Goal: Task Accomplishment & Management: Use online tool/utility

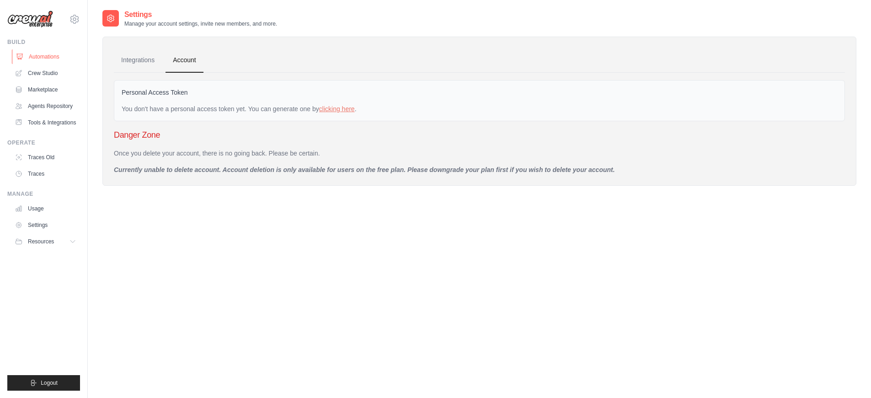
click at [50, 60] on link "Automations" at bounding box center [46, 56] width 69 height 15
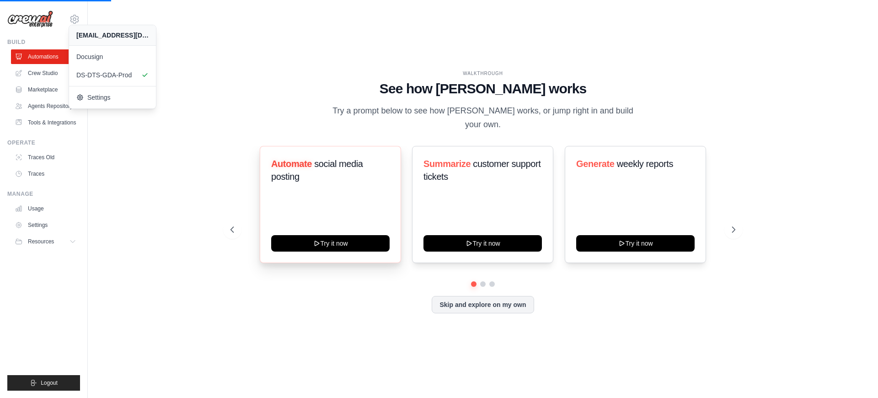
click at [263, 211] on div "Automate social media posting Try it now" at bounding box center [330, 204] width 141 height 117
click at [87, 54] on span "Docusign" at bounding box center [113, 56] width 72 height 9
click at [96, 59] on span "Docusign" at bounding box center [113, 56] width 72 height 9
click at [76, 242] on icon at bounding box center [73, 241] width 7 height 7
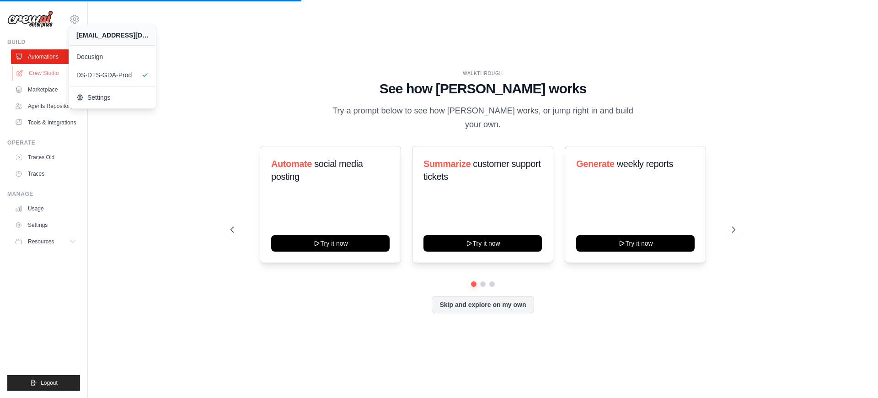
click at [48, 71] on link "Crew Studio" at bounding box center [46, 73] width 69 height 15
click at [44, 99] on link "Agents Repository" at bounding box center [46, 106] width 69 height 15
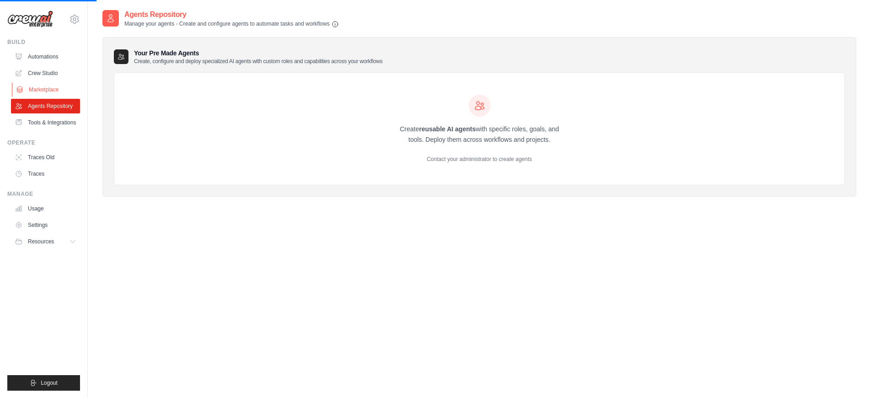
click at [44, 93] on link "Marketplace" at bounding box center [46, 89] width 69 height 15
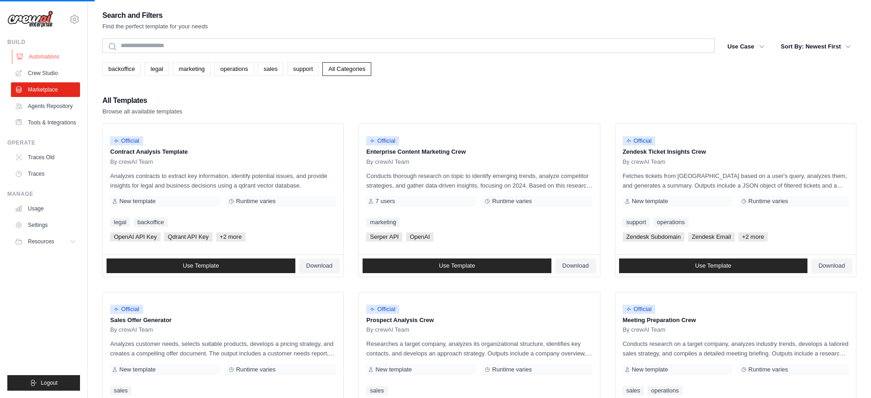
click at [47, 55] on link "Automations" at bounding box center [46, 56] width 69 height 15
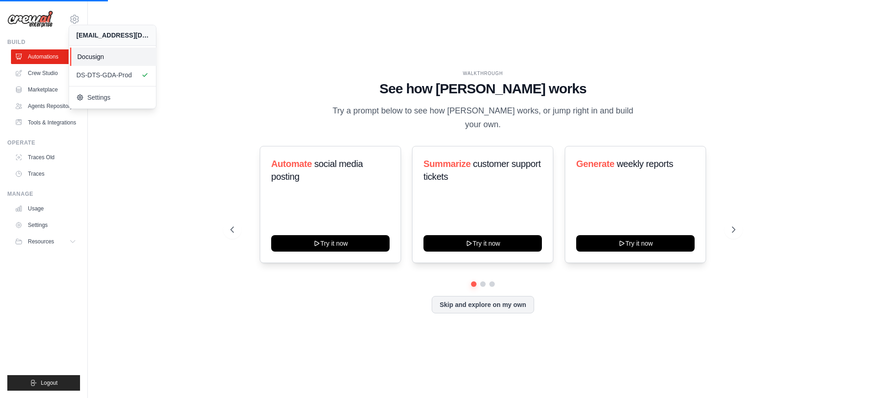
click at [115, 59] on span "Docusign" at bounding box center [113, 56] width 72 height 9
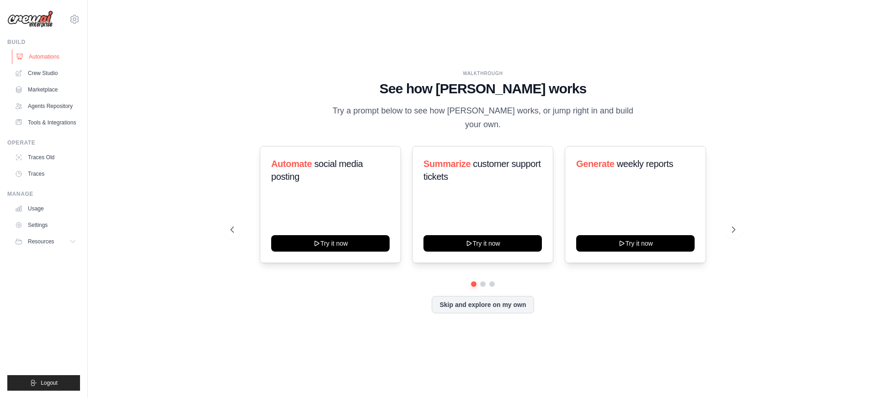
click at [52, 54] on link "Automations" at bounding box center [46, 56] width 69 height 15
click at [73, 22] on icon at bounding box center [74, 19] width 11 height 11
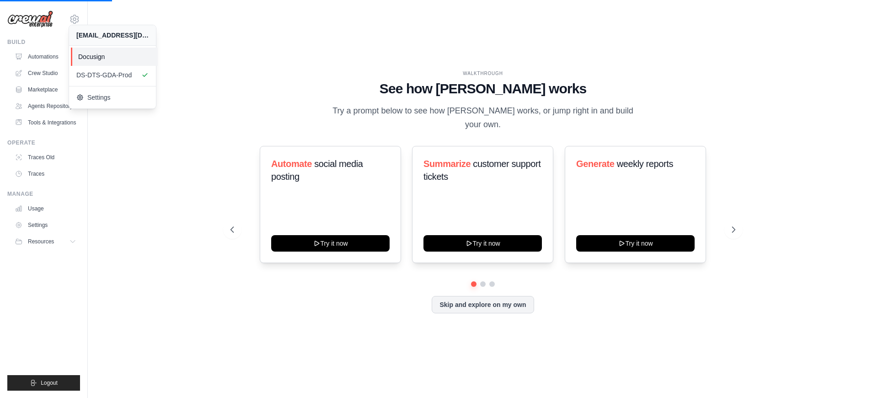
click at [90, 54] on span "Docusign" at bounding box center [114, 56] width 72 height 9
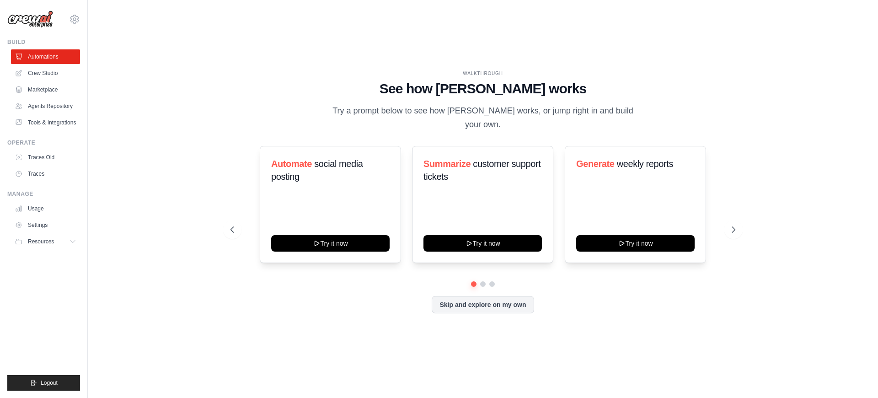
click at [86, 55] on div "pramod.lumburu@docusign.com Docusign DS-DTS-GDA-Prod Settings Blog" at bounding box center [44, 199] width 88 height 398
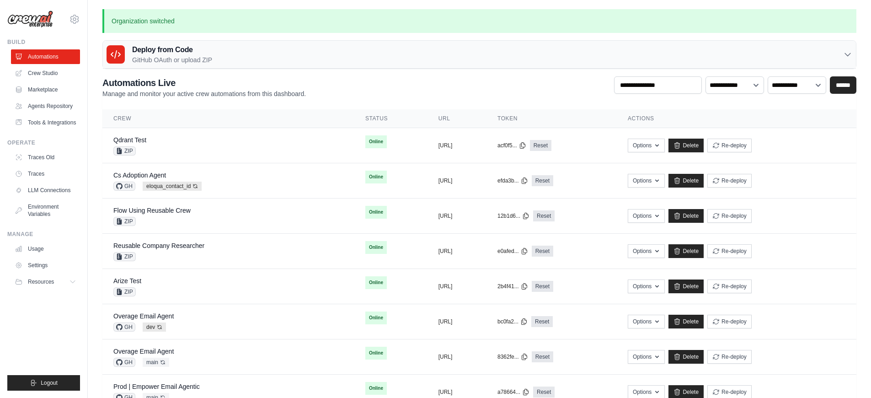
click at [72, 26] on div "pramod.lumburu@docusign.com Docusign DS-DTS-GDA-Prod Settings" at bounding box center [43, 14] width 73 height 29
click at [75, 16] on icon at bounding box center [74, 19] width 11 height 11
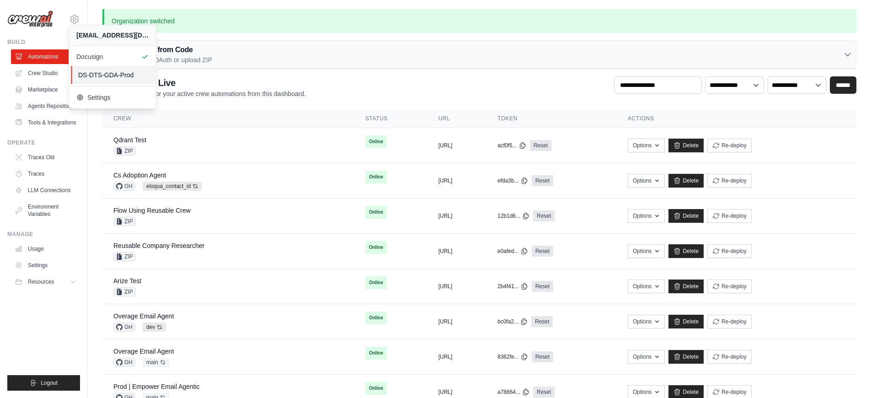
click at [82, 79] on span "DS-DTS-GDA-Prod" at bounding box center [114, 74] width 72 height 9
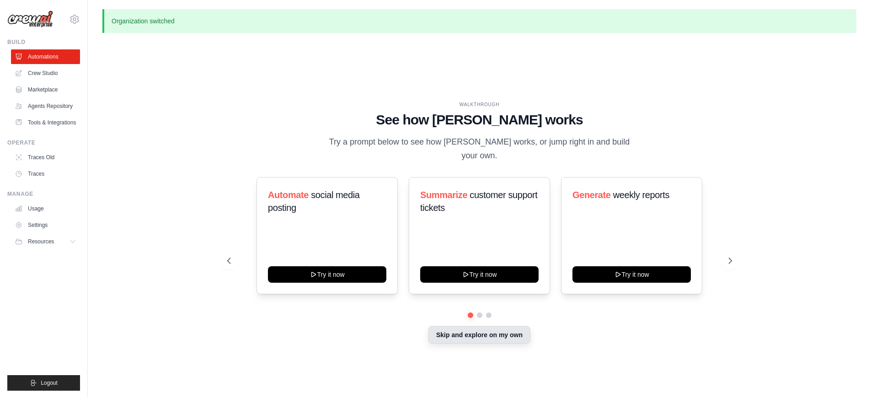
click at [477, 327] on button "Skip and explore on my own" at bounding box center [479, 334] width 102 height 17
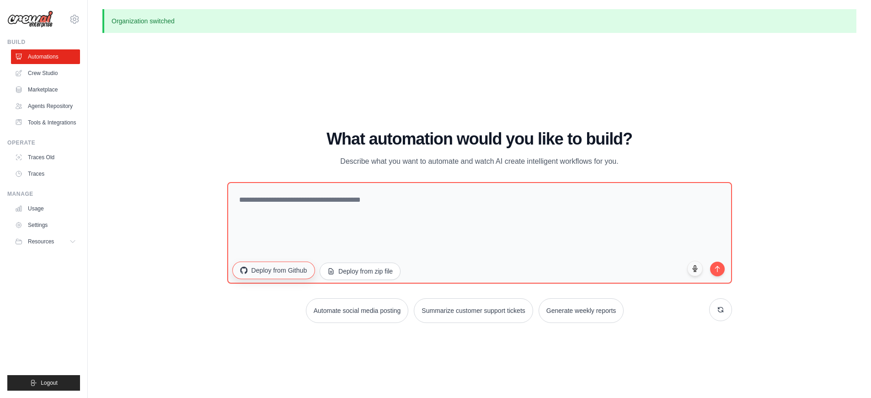
click at [296, 273] on button "Deploy from Github" at bounding box center [273, 270] width 82 height 17
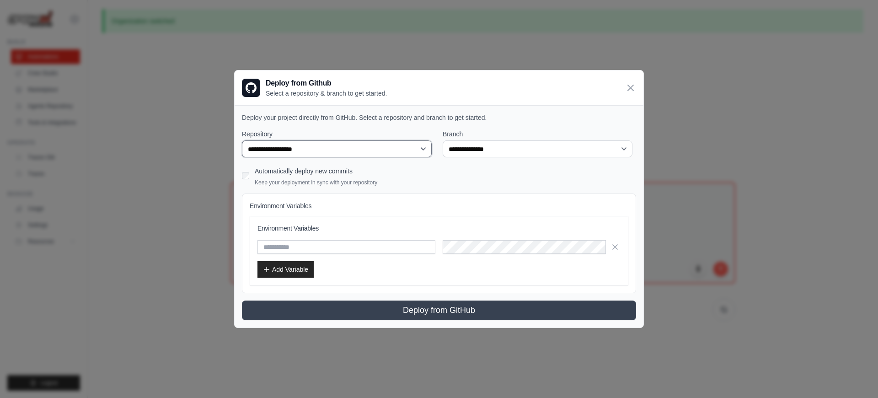
click at [402, 149] on select "**********" at bounding box center [337, 148] width 190 height 17
select select "*********"
click at [242, 140] on select "**********" at bounding box center [337, 148] width 190 height 17
click at [468, 149] on select "**********" at bounding box center [538, 148] width 190 height 17
click at [362, 121] on p "Deploy your project directly from GitHub. Select a repository and branch to get…" at bounding box center [439, 117] width 394 height 9
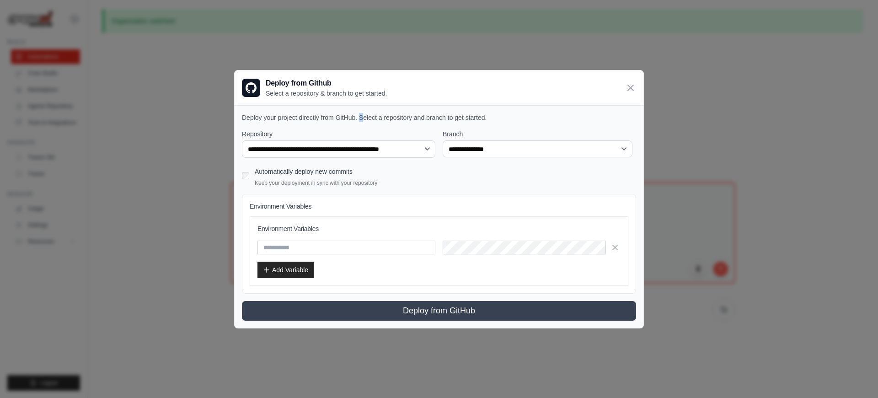
click at [362, 121] on p "Deploy your project directly from GitHub. Select a repository and branch to get…" at bounding box center [439, 117] width 394 height 9
click at [630, 88] on icon at bounding box center [630, 87] width 11 height 11
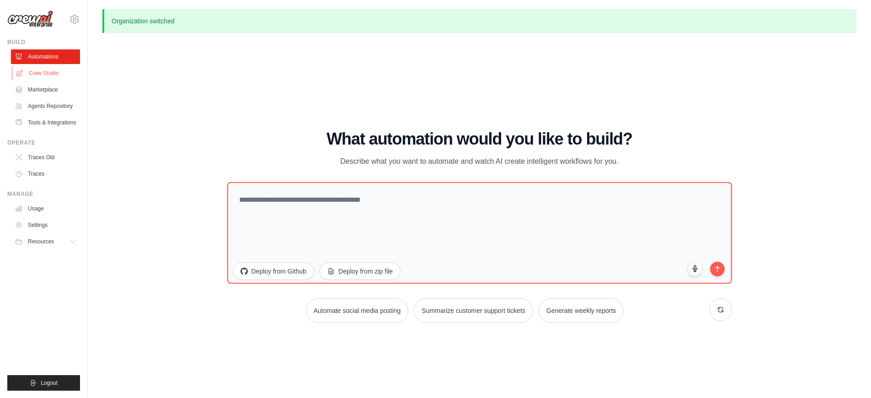
click at [57, 70] on link "Crew Studio" at bounding box center [46, 73] width 69 height 15
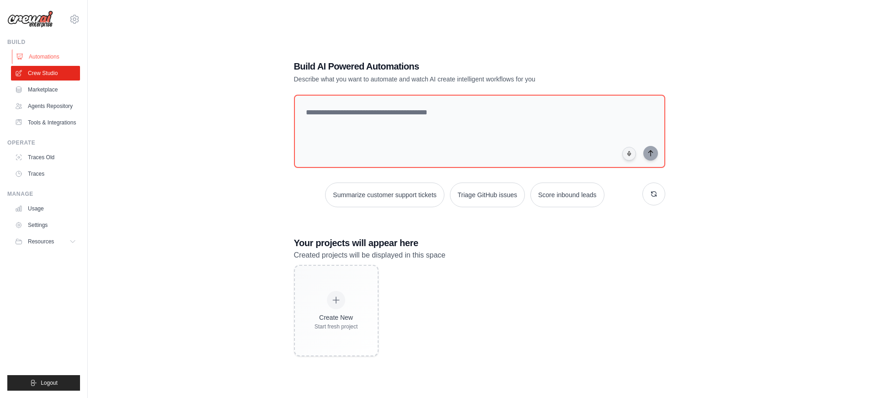
click at [51, 57] on link "Automations" at bounding box center [46, 56] width 69 height 15
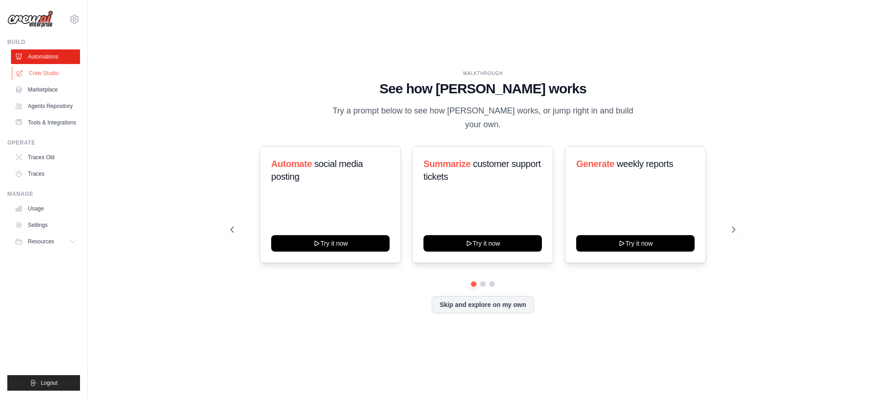
click at [54, 71] on link "Crew Studio" at bounding box center [46, 73] width 69 height 15
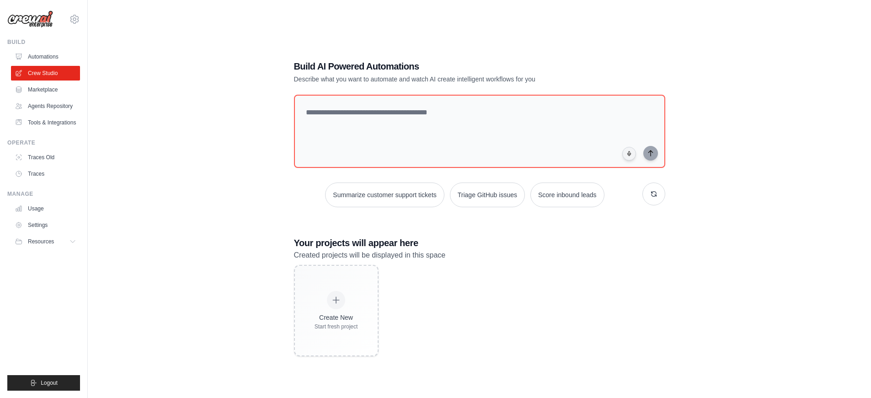
scroll to position [18, 0]
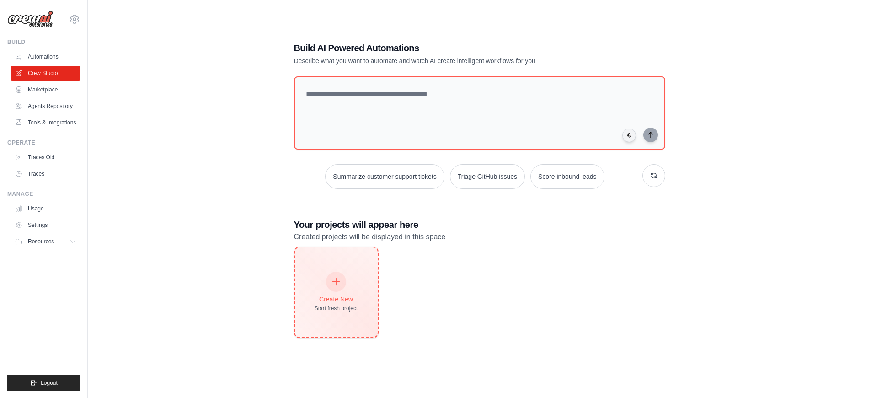
click at [328, 284] on div at bounding box center [336, 282] width 20 height 20
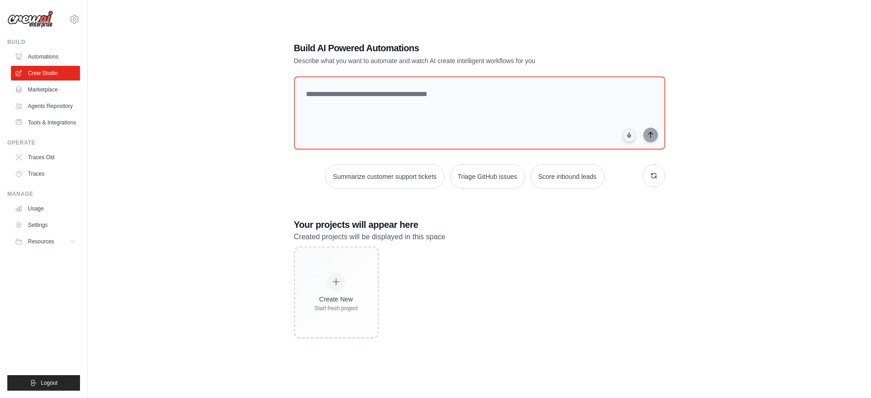
click at [23, 81] on ul "Automations Crew Studio Marketplace Agents Repository Tools & Integrations" at bounding box center [45, 89] width 69 height 80
click at [32, 92] on link "Marketplace" at bounding box center [46, 89] width 69 height 15
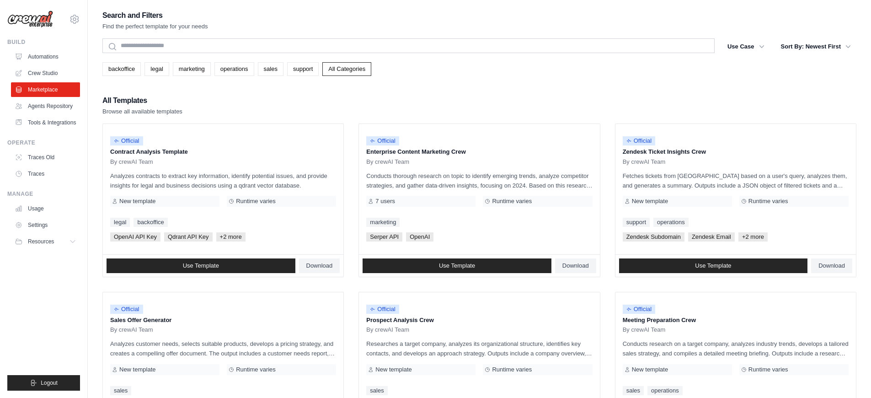
click at [32, 21] on img at bounding box center [30, 19] width 46 height 17
click at [32, 22] on img at bounding box center [30, 19] width 46 height 17
click at [68, 20] on div "pramod.lumburu@docusign.com Docusign DS-DTS-GDA-Prod Settings" at bounding box center [43, 14] width 73 height 29
click at [76, 21] on icon at bounding box center [74, 19] width 11 height 11
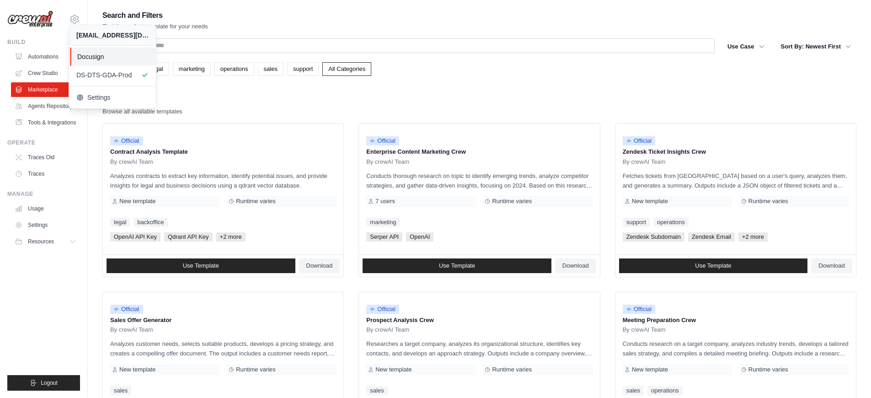
click at [93, 56] on span "Docusign" at bounding box center [113, 56] width 72 height 9
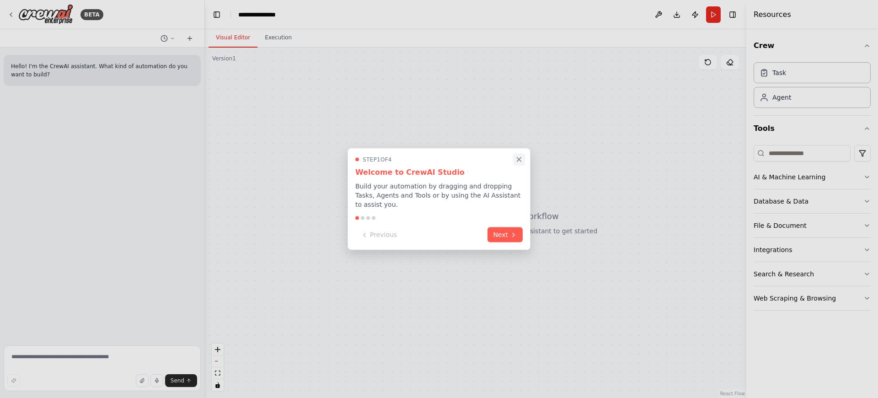
click at [523, 162] on icon "Close walkthrough" at bounding box center [519, 159] width 8 height 8
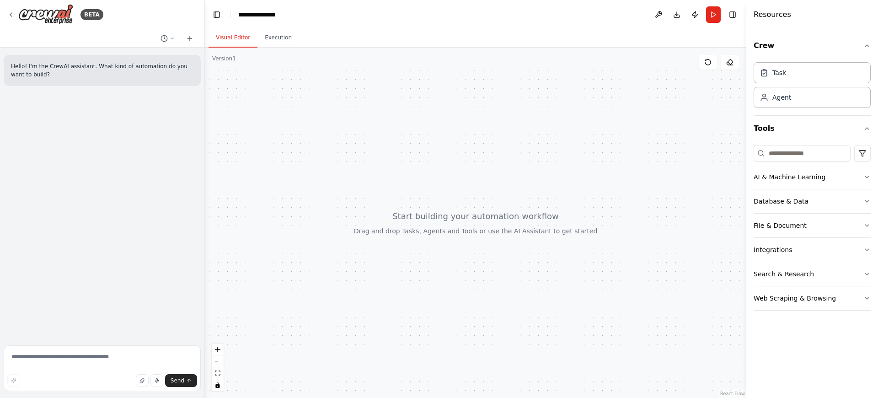
click at [796, 181] on div "AI & Machine Learning" at bounding box center [790, 176] width 72 height 9
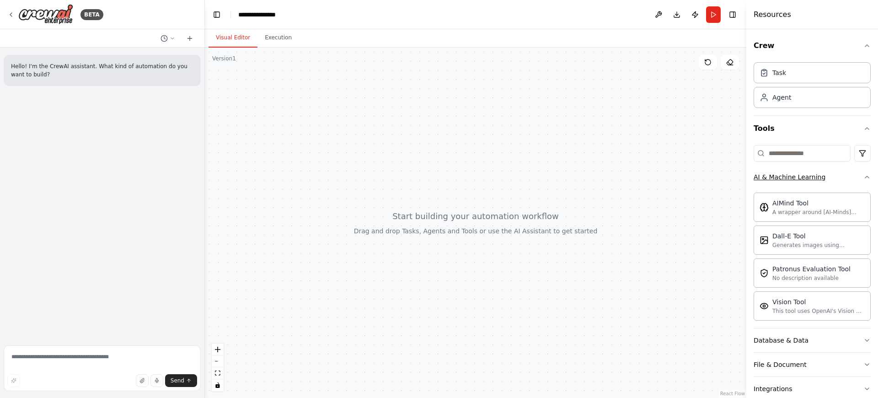
click at [796, 181] on div "AI & Machine Learning" at bounding box center [790, 176] width 72 height 9
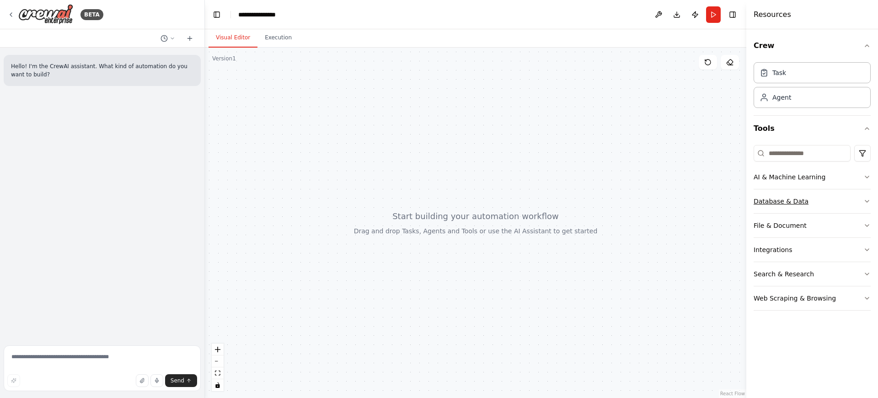
click at [803, 196] on button "Database & Data" at bounding box center [812, 201] width 117 height 24
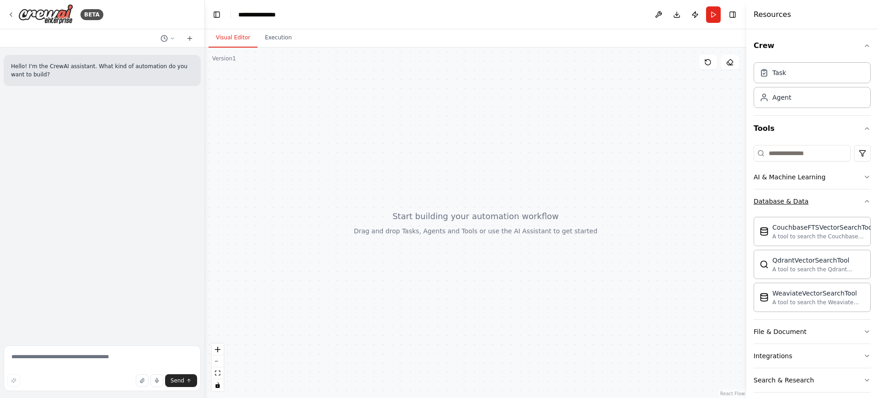
click at [803, 196] on button "Database & Data" at bounding box center [812, 201] width 117 height 24
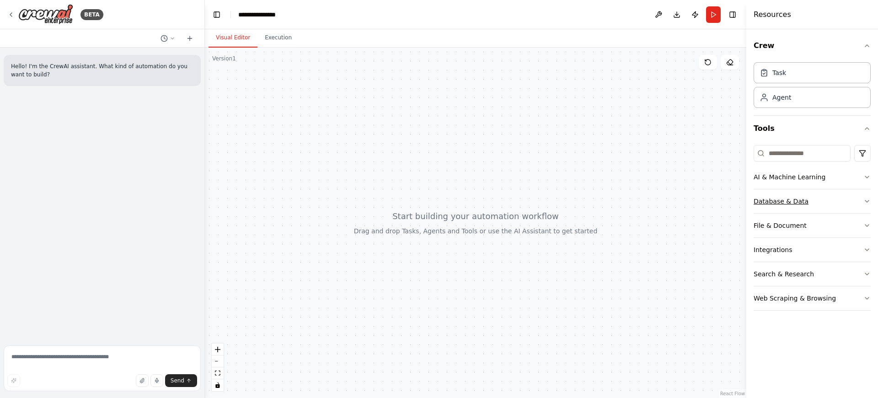
click at [803, 196] on button "Database & Data" at bounding box center [812, 201] width 117 height 24
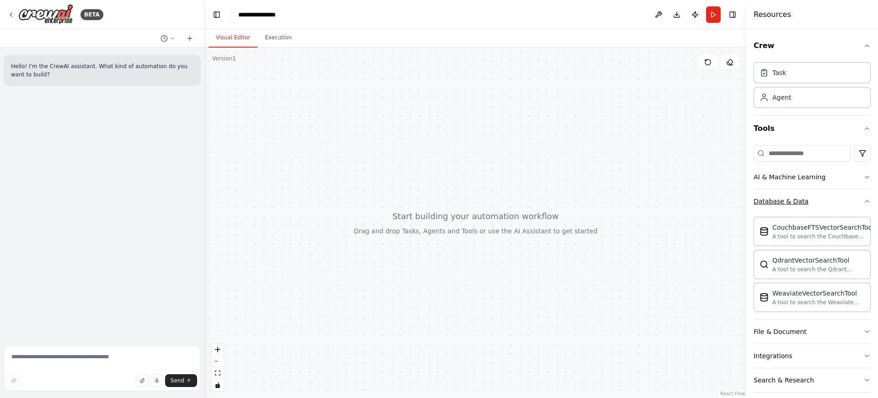
click at [803, 196] on button "Database & Data" at bounding box center [812, 201] width 117 height 24
click at [793, 106] on div "Agent" at bounding box center [812, 96] width 117 height 21
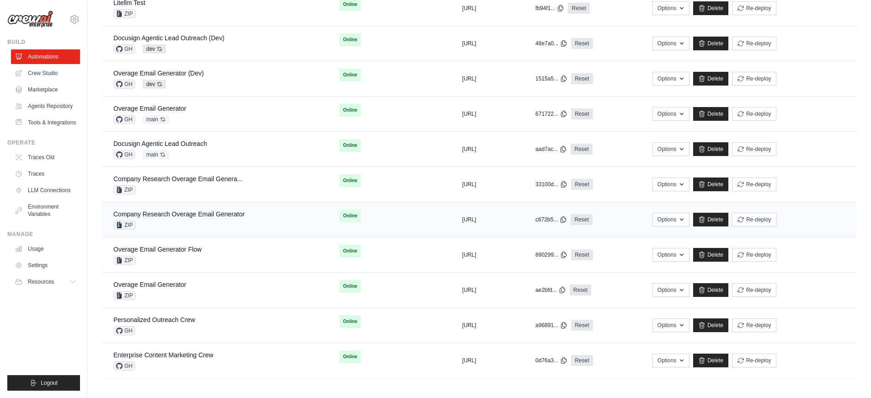
scroll to position [519, 0]
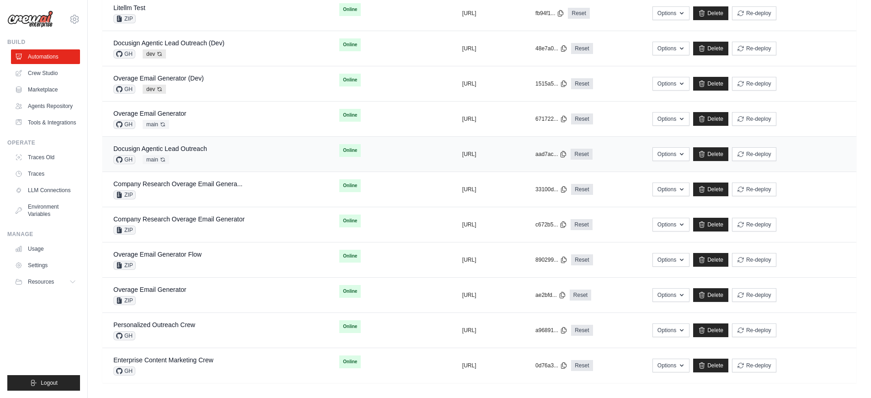
click at [197, 158] on div "GH main Auto-deploy enabled" at bounding box center [160, 159] width 94 height 9
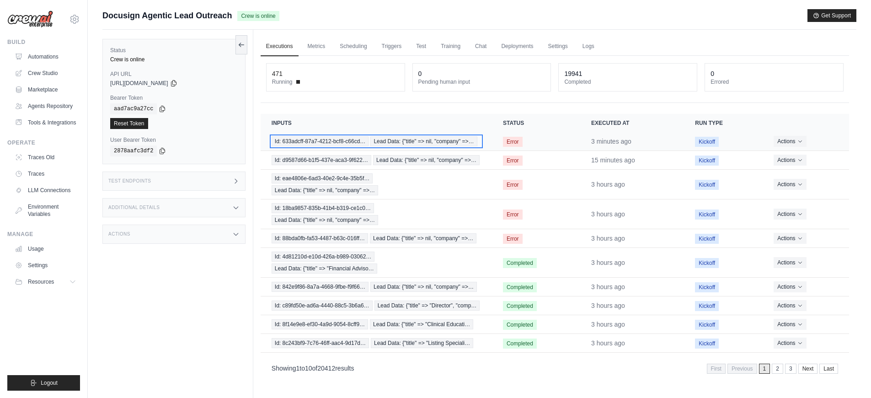
click at [334, 140] on span "Id: 633adcff-87a7-4212-bcf8-c66cd…" at bounding box center [320, 141] width 97 height 10
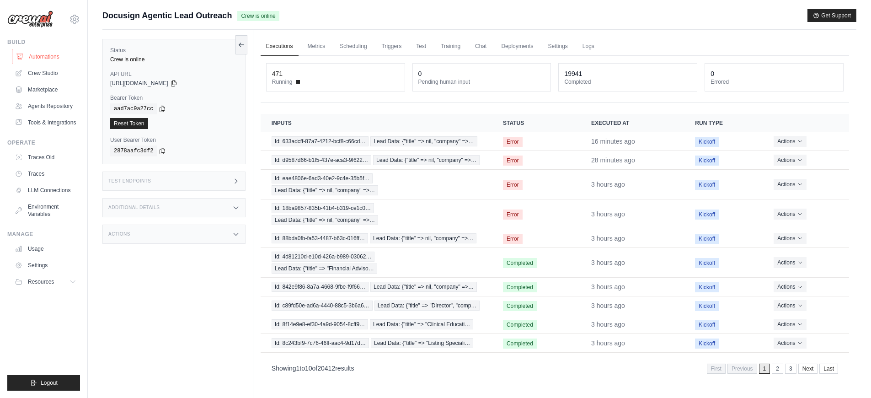
click at [51, 57] on link "Automations" at bounding box center [46, 56] width 69 height 15
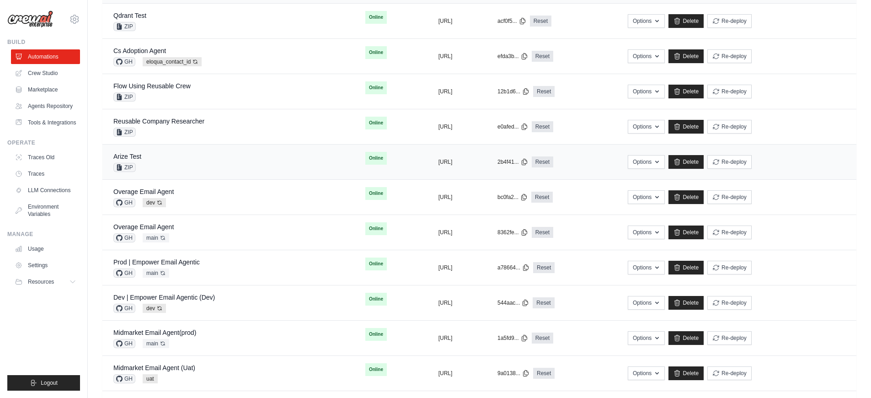
scroll to position [126, 0]
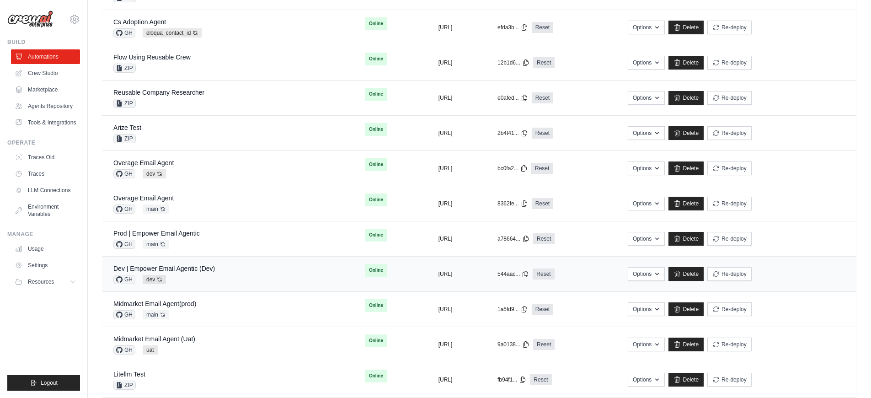
click at [262, 268] on div "Dev | Empower Email Agentic (Dev) GH dev Auto-deploy enabled" at bounding box center [228, 274] width 230 height 20
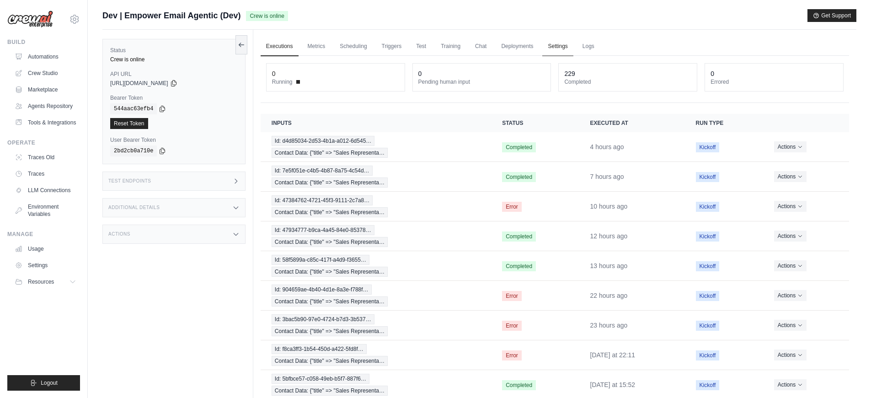
click at [555, 45] on link "Settings" at bounding box center [557, 46] width 31 height 19
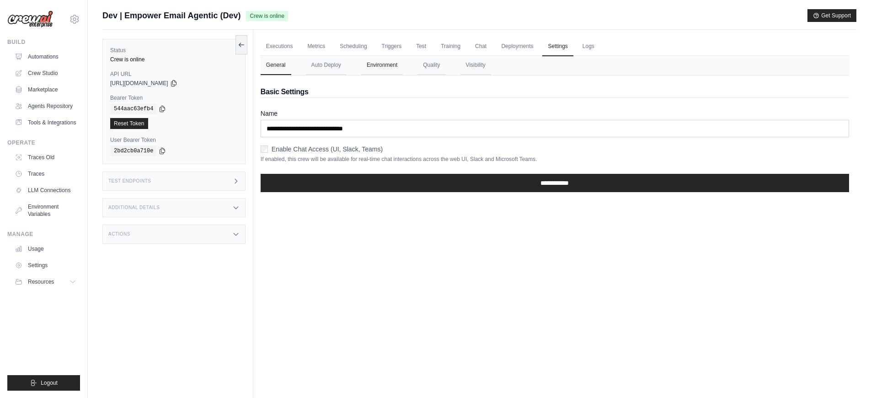
click at [381, 67] on button "Environment" at bounding box center [382, 65] width 42 height 19
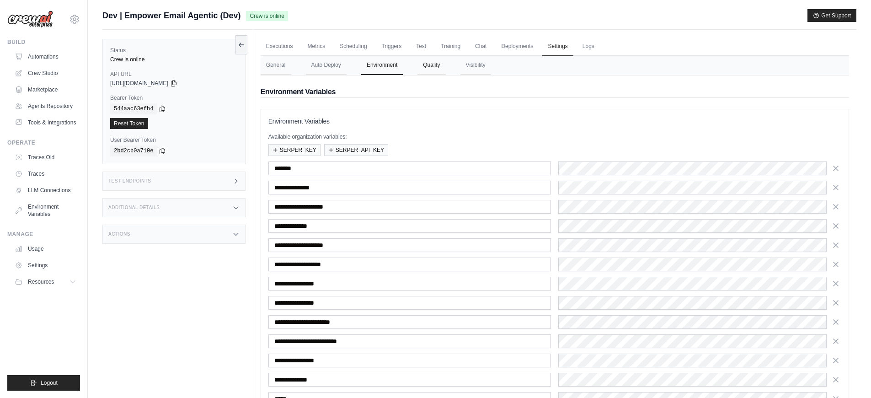
click at [440, 67] on button "Quality" at bounding box center [431, 65] width 28 height 19
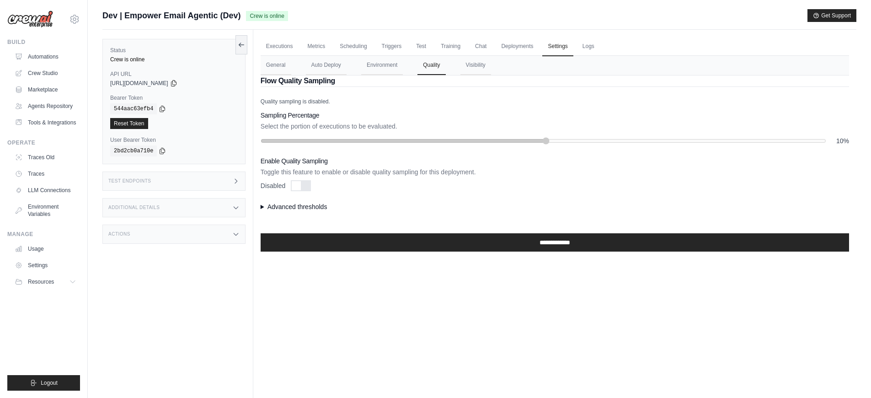
click at [357, 69] on nav "General Auto Deploy Environment Quality Visibility" at bounding box center [555, 65] width 589 height 19
click at [381, 69] on button "Environment" at bounding box center [382, 65] width 42 height 19
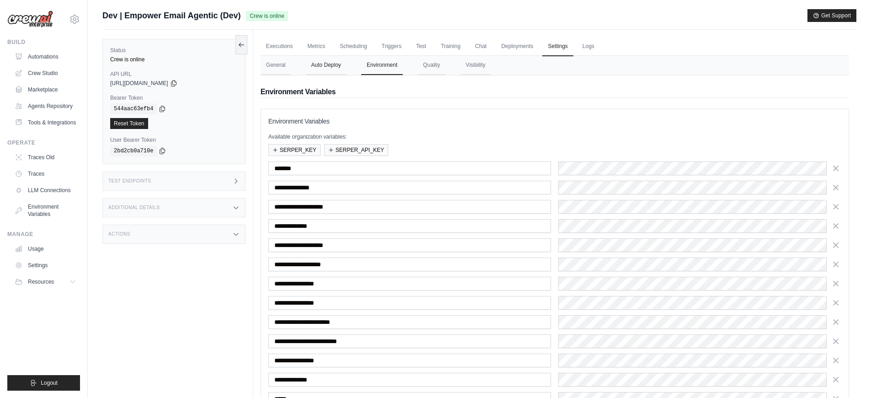
click at [311, 72] on button "Auto Deploy" at bounding box center [326, 65] width 41 height 19
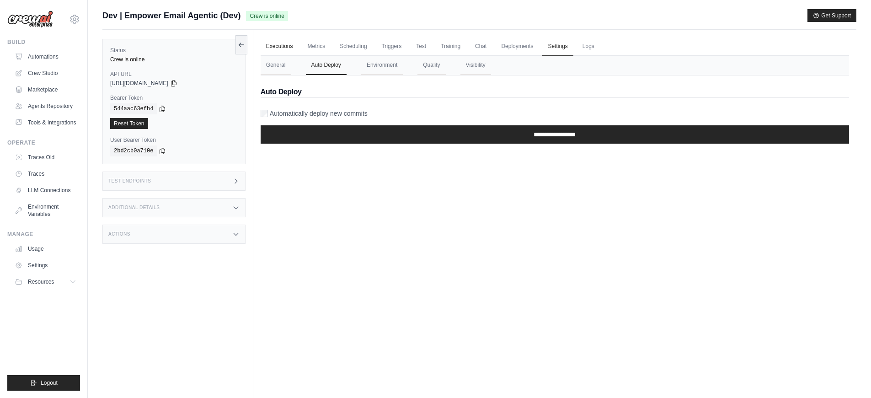
click at [291, 48] on link "Executions" at bounding box center [280, 46] width 38 height 19
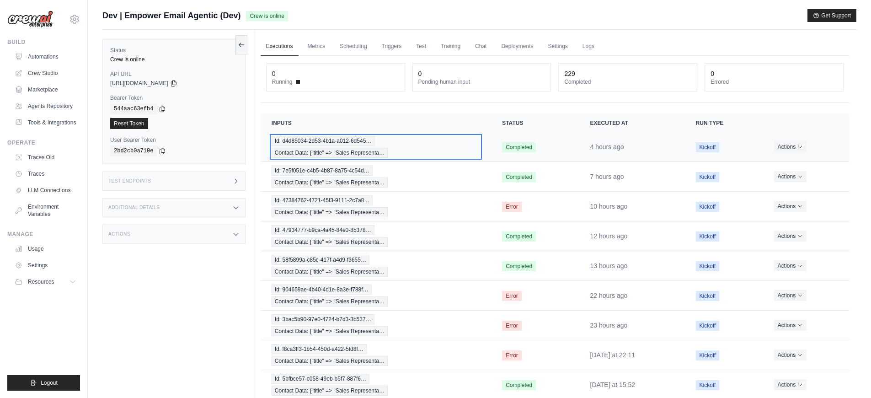
click at [415, 150] on div "Id: d4d85034-2d53-4b1a-a012-6d545… Contact Data: {"title" => "Sales Representa…" at bounding box center [376, 147] width 209 height 22
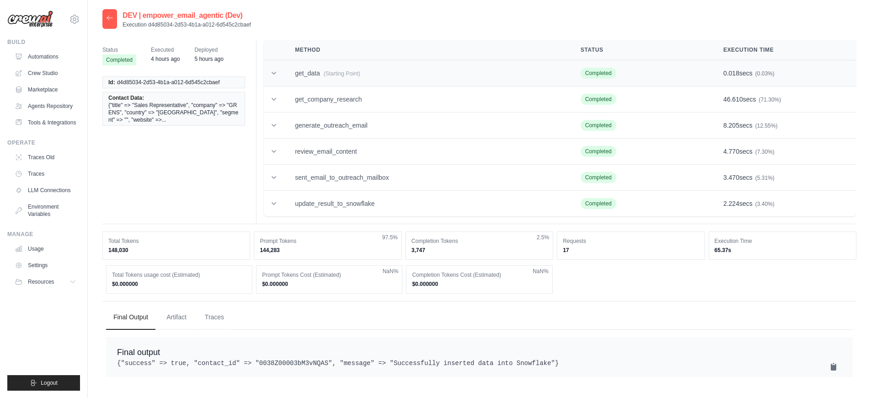
click at [332, 76] on span "(Starting Point)" at bounding box center [342, 73] width 37 height 6
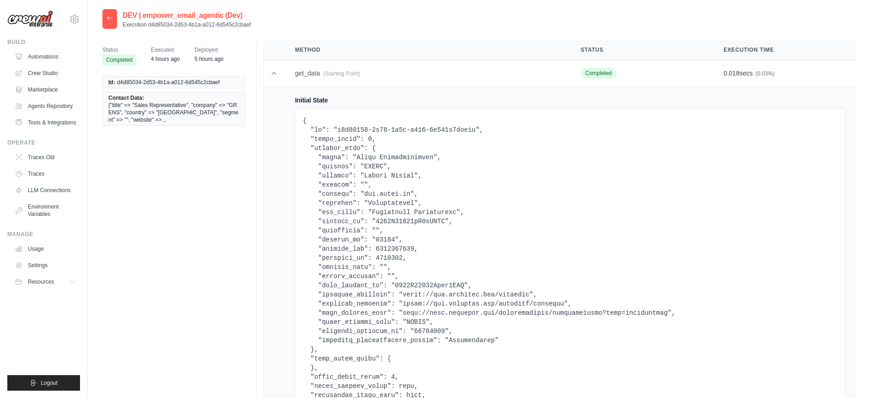
scroll to position [6, 0]
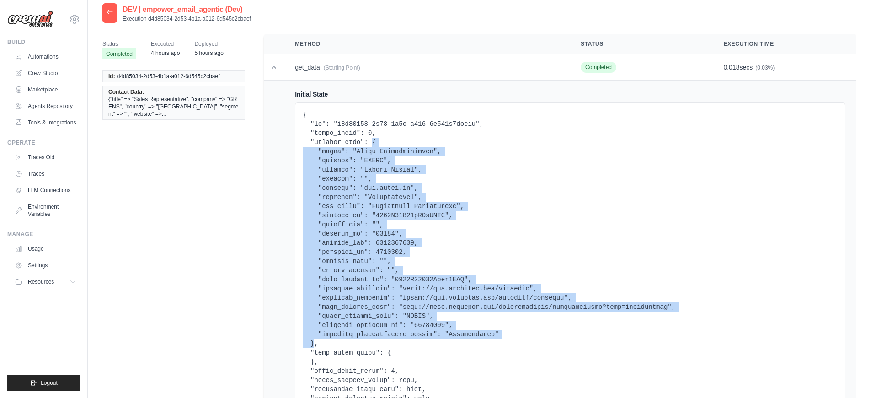
copy pre "{ "title": "Sales Representative", "company": "GRENS", "country": "[GEOGRAPHIC_…"
drag, startPoint x: 372, startPoint y: 142, endPoint x: 313, endPoint y: 343, distance: 208.8
click at [313, 343] on pre at bounding box center [570, 274] width 535 height 329
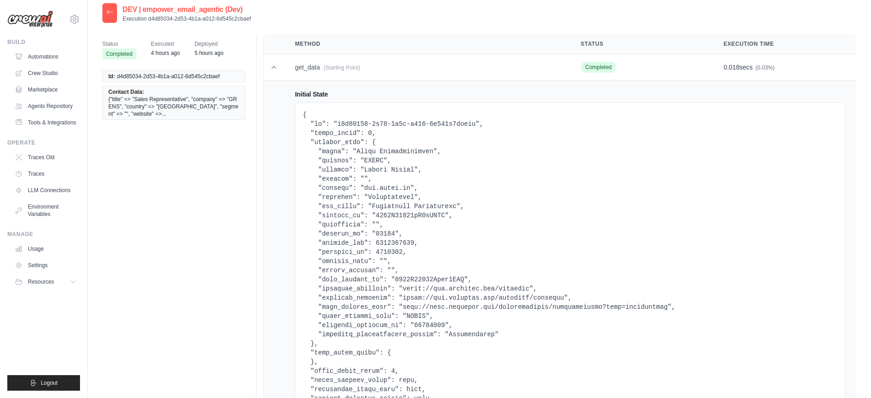
click at [114, 11] on div at bounding box center [109, 13] width 15 height 20
click at [112, 13] on icon at bounding box center [109, 11] width 7 height 7
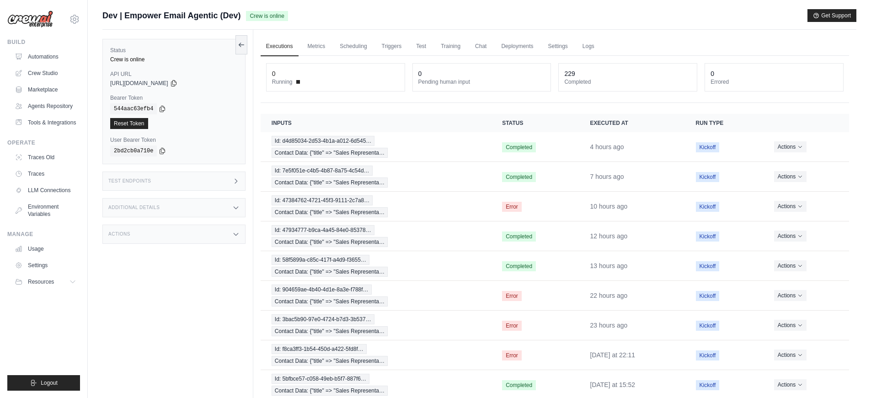
click at [190, 203] on div "Additional Details" at bounding box center [173, 207] width 143 height 19
click at [192, 182] on div "Test Endpoints" at bounding box center [173, 180] width 143 height 19
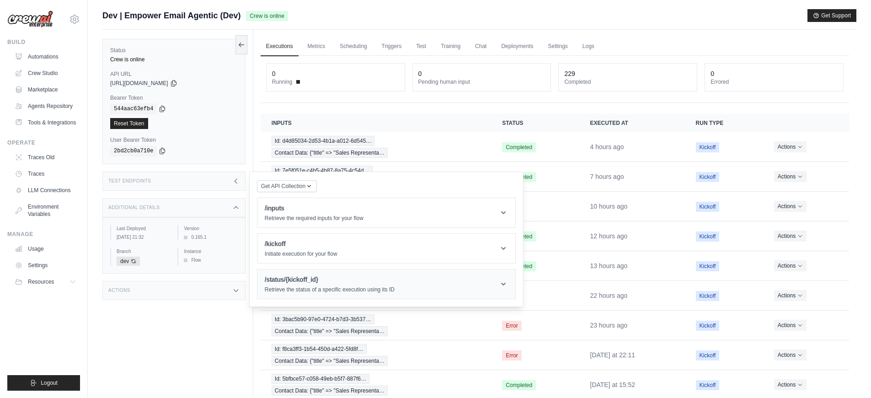
click at [303, 277] on h1 "/status/{kickoff_id}" at bounding box center [330, 279] width 130 height 9
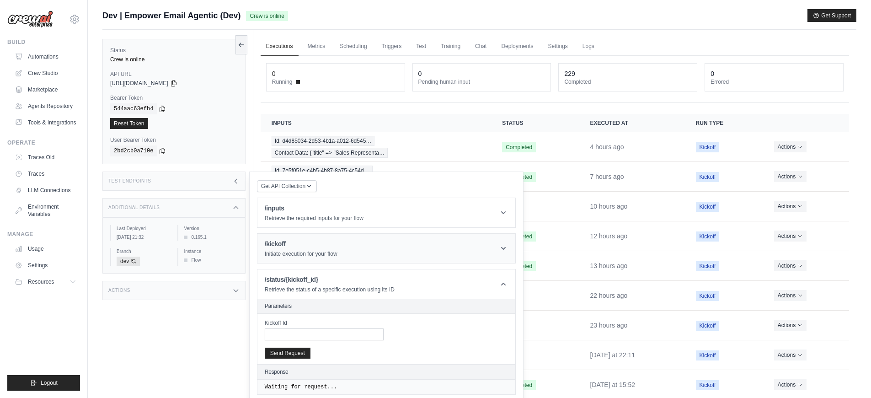
click at [298, 252] on p "Initiate execution for your flow" at bounding box center [301, 253] width 73 height 7
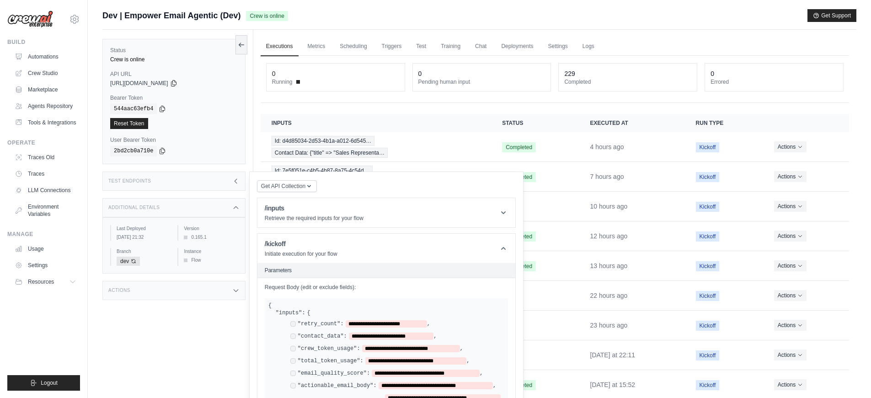
scroll to position [168, 0]
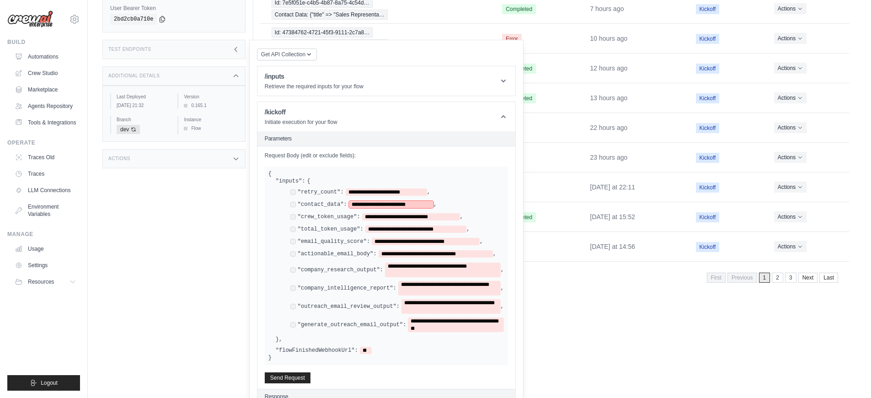
click at [420, 203] on span "**********" at bounding box center [391, 204] width 85 height 7
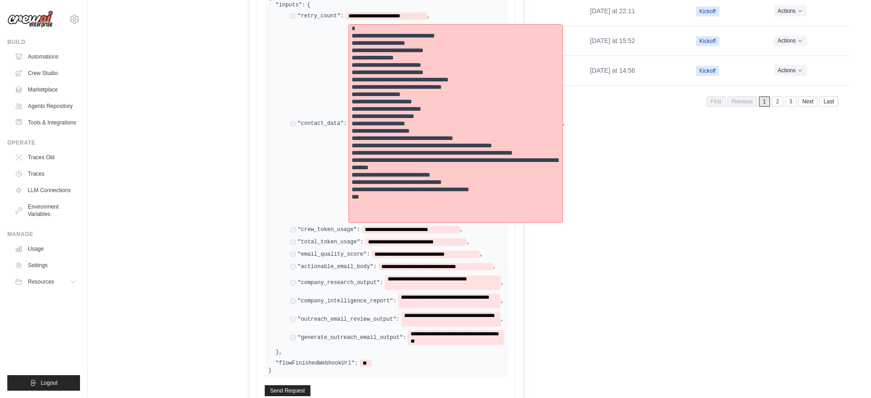
scroll to position [373, 0]
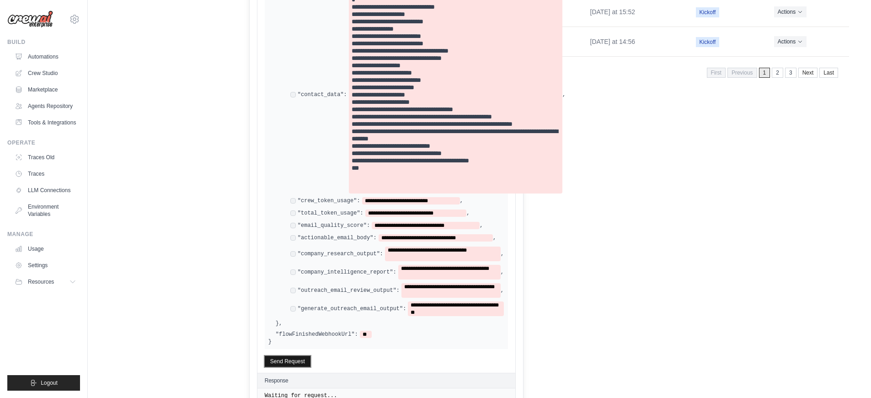
click at [293, 362] on button "Send Request" at bounding box center [288, 361] width 46 height 11
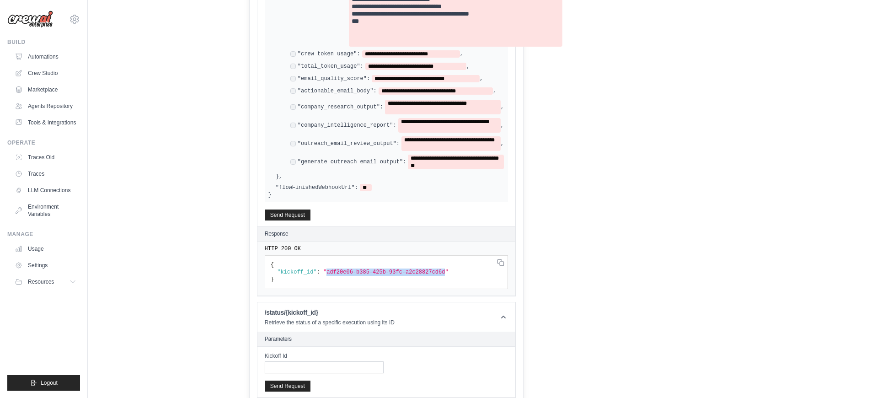
drag, startPoint x: 445, startPoint y: 271, endPoint x: 327, endPoint y: 269, distance: 118.0
click at [327, 269] on span ""adf20e06-b385-425b-93fc-a2c28827cd6d"" at bounding box center [385, 272] width 125 height 6
copy span "adf20e06-b385-425b-93fc-a2c28827cd6d"
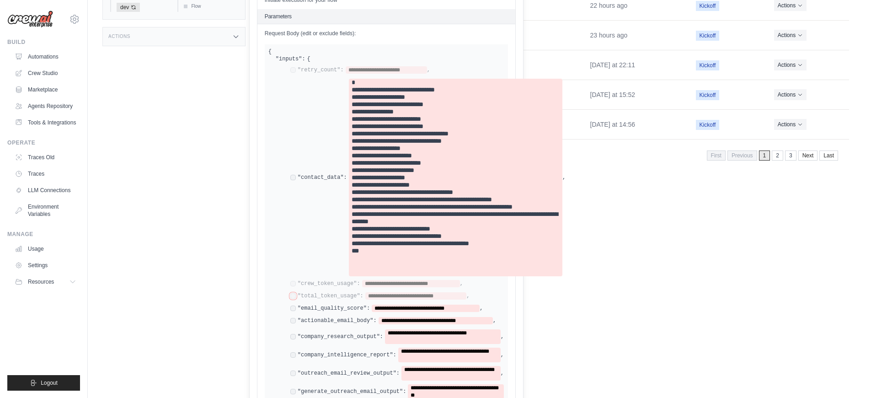
scroll to position [329, 0]
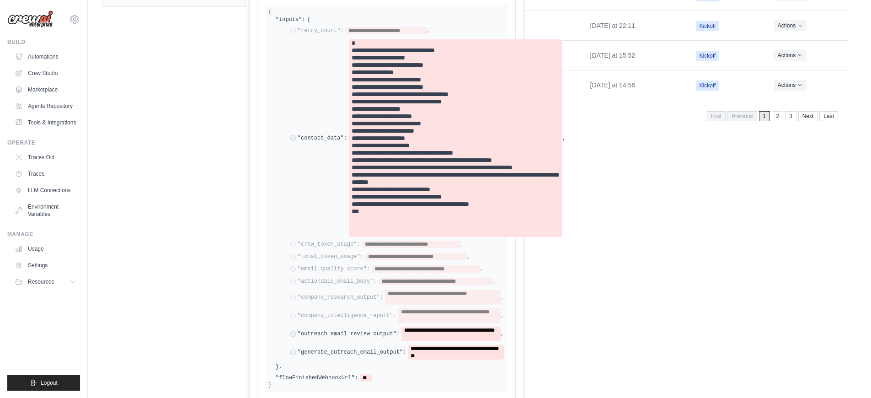
click at [296, 331] on div "**********" at bounding box center [397, 333] width 214 height 15
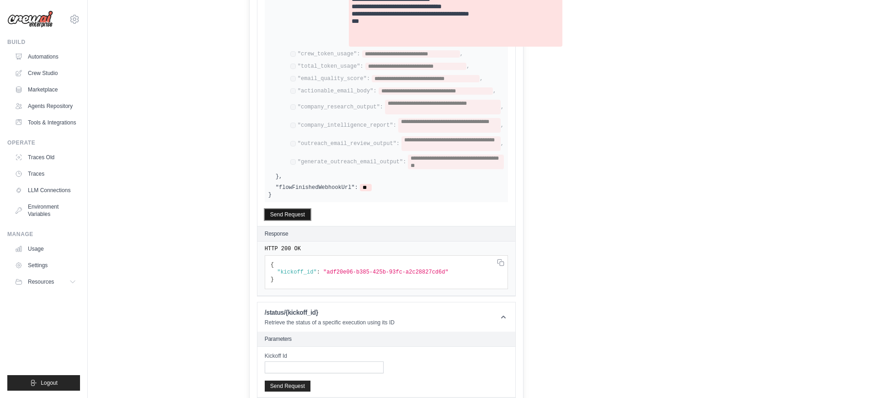
click at [289, 211] on button "Send Request" at bounding box center [288, 214] width 46 height 11
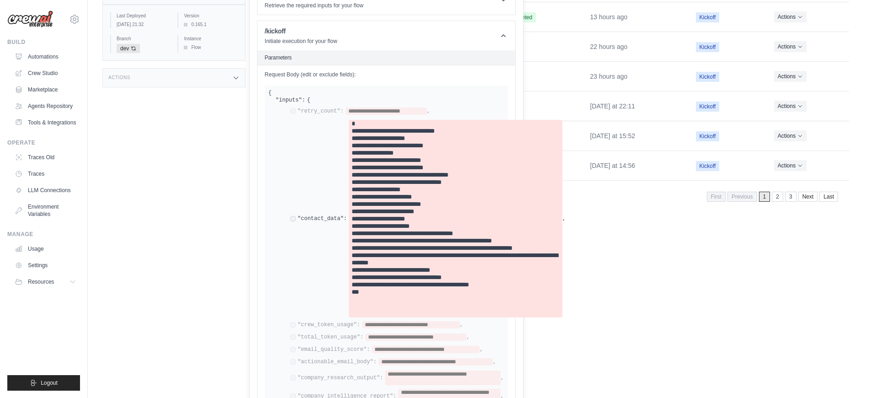
scroll to position [493, 0]
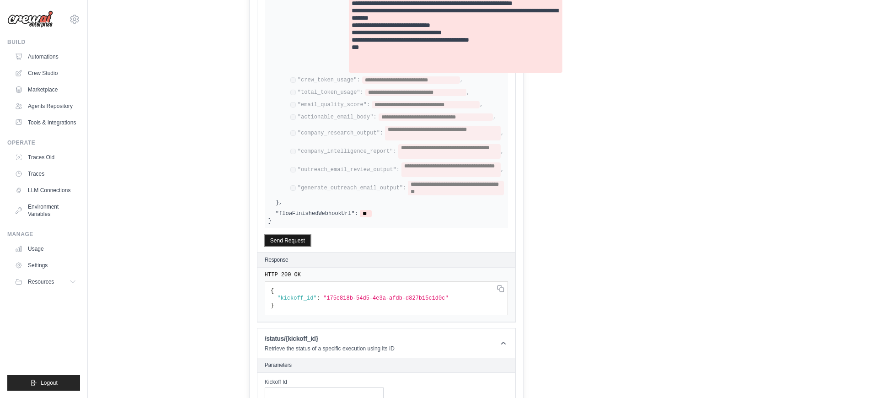
click at [301, 238] on button "Send Request" at bounding box center [288, 240] width 46 height 11
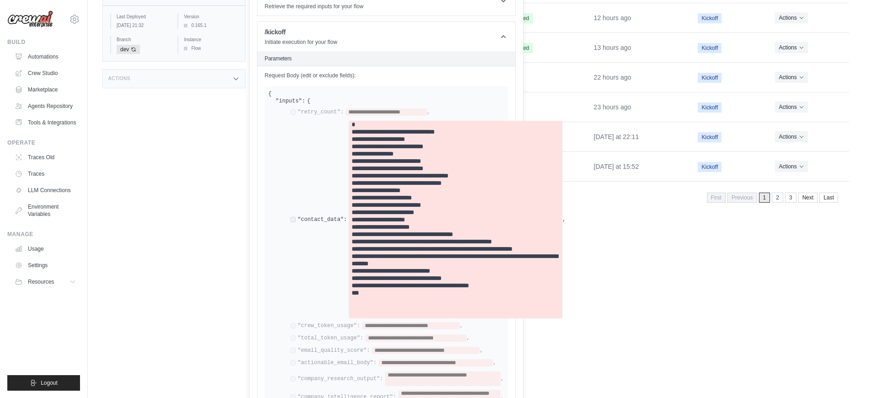
scroll to position [0, 0]
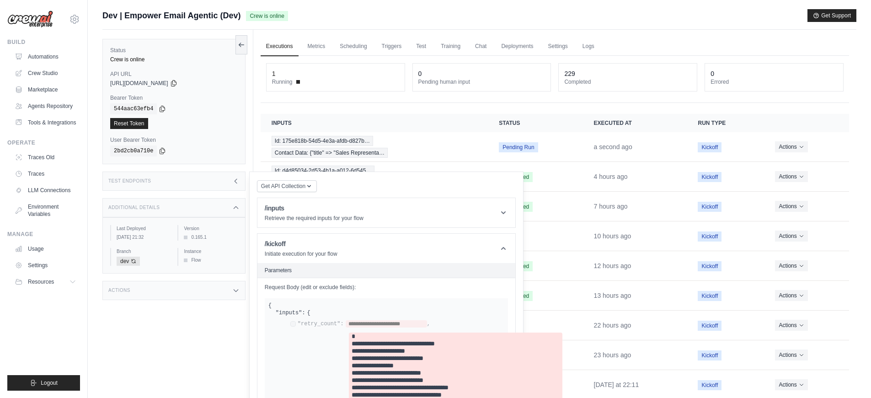
click at [265, 48] on link "Executions" at bounding box center [280, 46] width 38 height 19
click at [279, 51] on link "Executions" at bounding box center [280, 46] width 38 height 19
click at [186, 183] on div "Test Endpoints" at bounding box center [173, 180] width 143 height 19
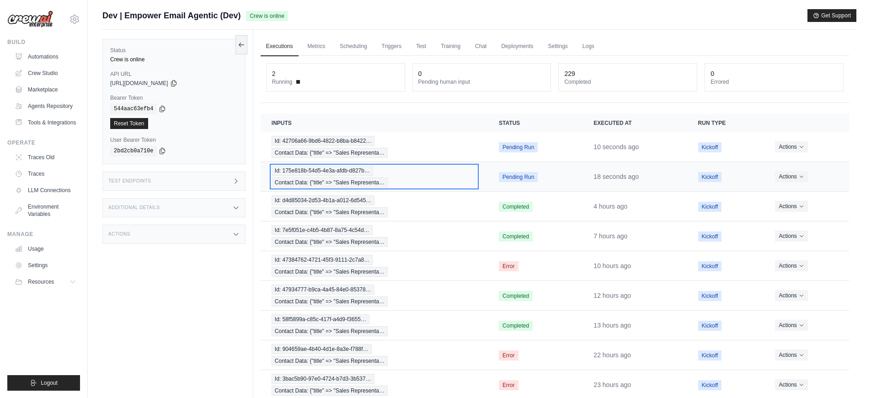
click at [412, 178] on div "Id: 175e818b-54d5-4e3a-afdb-d827b… Contact Data: {"title" => "Sales Representa…" at bounding box center [374, 177] width 205 height 22
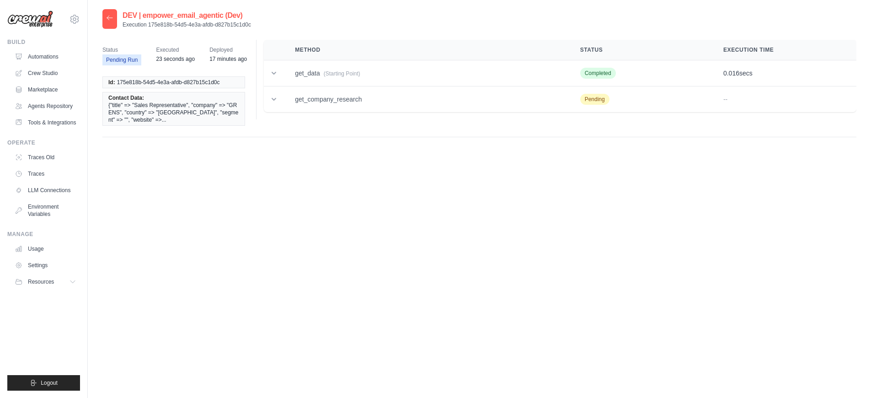
drag, startPoint x: 249, startPoint y: 25, endPoint x: 149, endPoint y: 25, distance: 100.1
click at [149, 25] on p "Execution 175e818b-54d5-4e3a-afdb-d827b15c1d0c" at bounding box center [187, 24] width 128 height 7
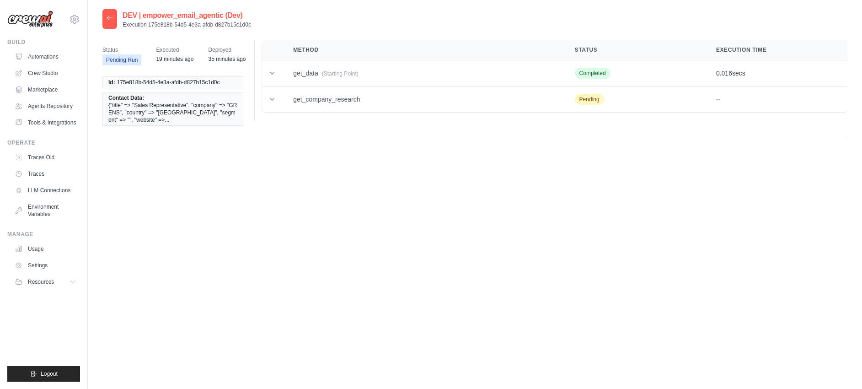
click at [107, 20] on icon at bounding box center [109, 17] width 7 height 7
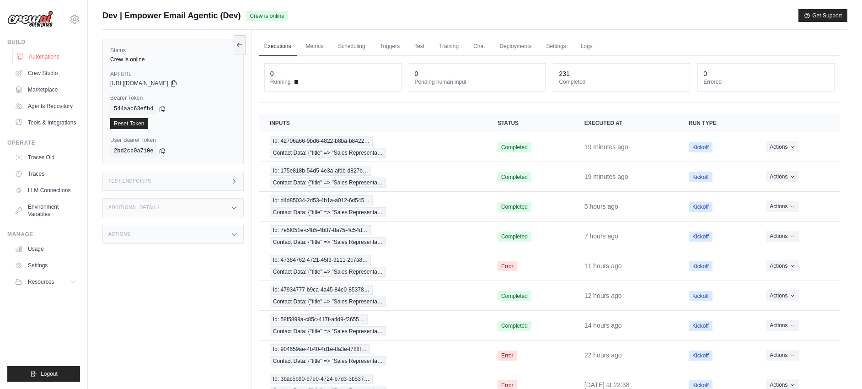
click at [33, 54] on link "Automations" at bounding box center [46, 56] width 69 height 15
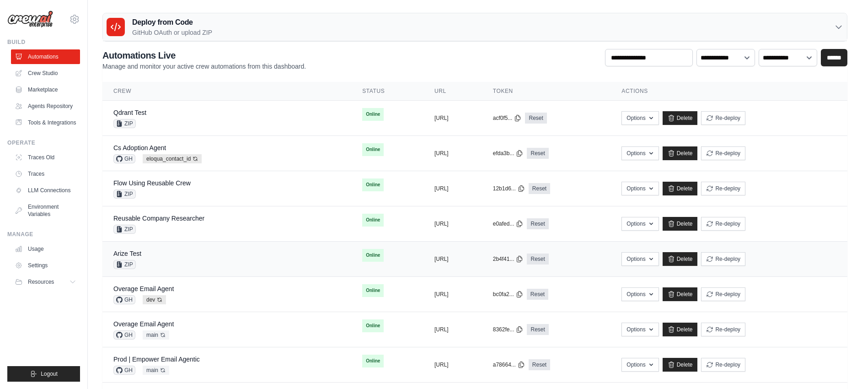
scroll to position [160, 0]
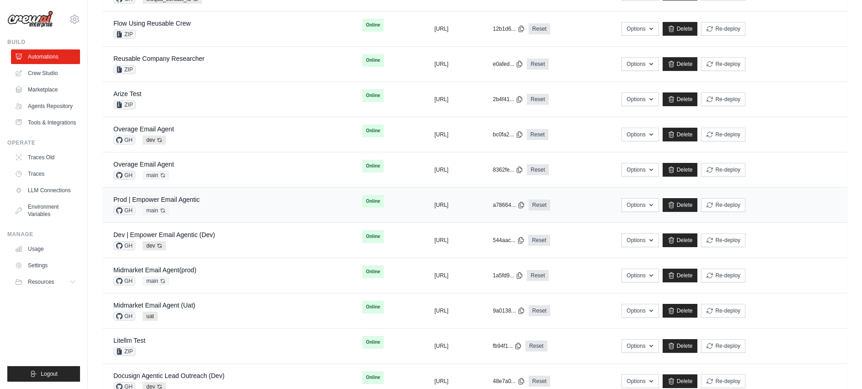
click at [237, 205] on div "Prod | Empower Email Agentic GH main Auto-deploy enabled" at bounding box center [226, 205] width 227 height 20
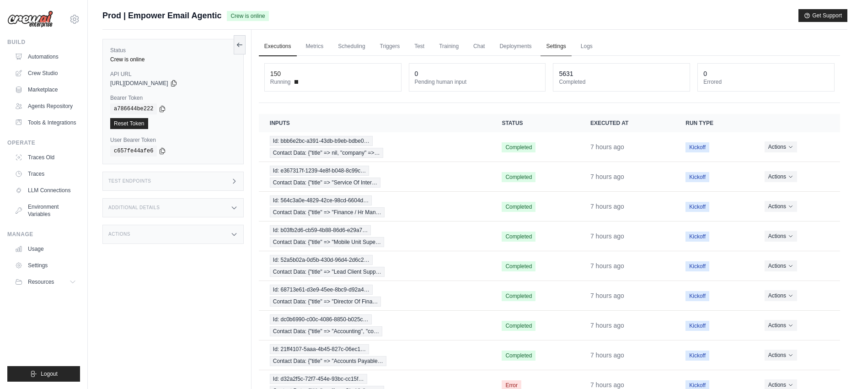
click at [559, 43] on link "Settings" at bounding box center [556, 46] width 31 height 19
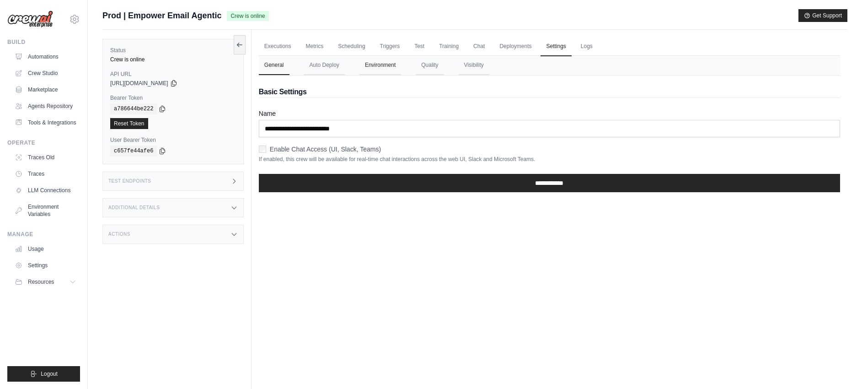
click at [377, 66] on button "Environment" at bounding box center [380, 65] width 42 height 19
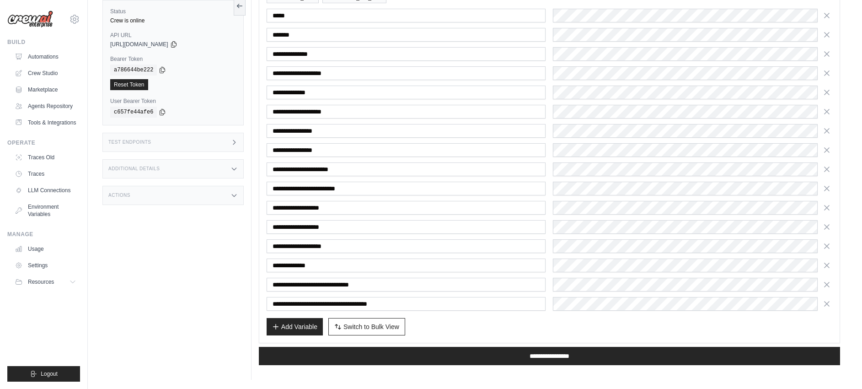
scroll to position [141, 0]
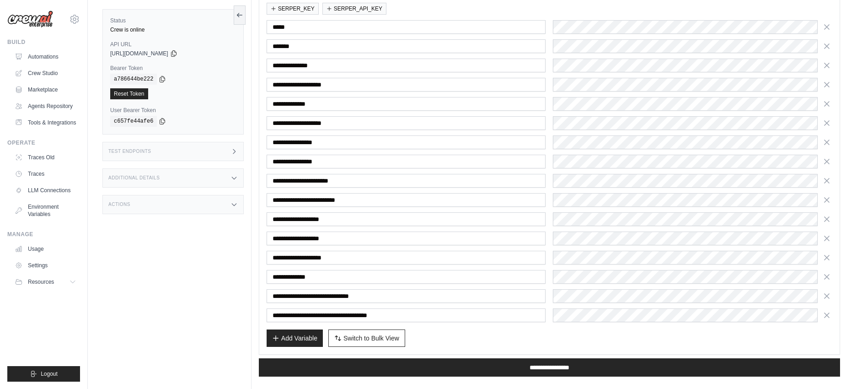
click at [514, 339] on div "Add Variable Switch to Bulk View Switch to Table View" at bounding box center [550, 337] width 566 height 17
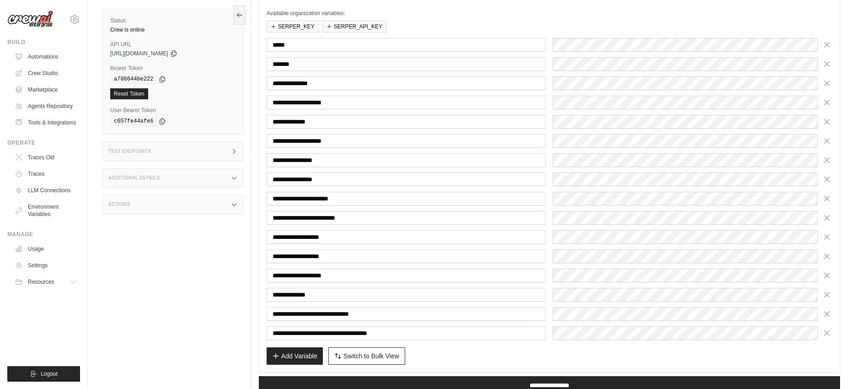
scroll to position [0, 0]
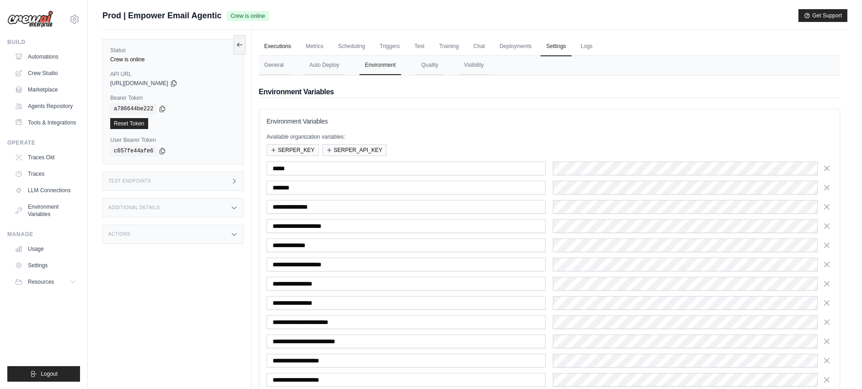
click at [289, 41] on link "Executions" at bounding box center [278, 46] width 38 height 19
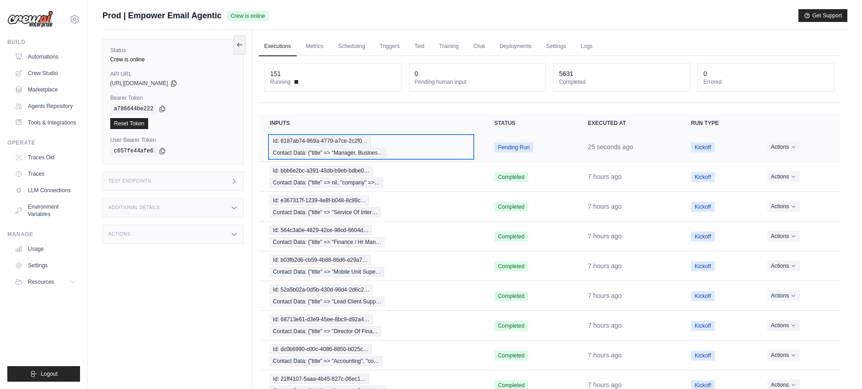
click at [436, 153] on div "Id: 8187ab74-969a-4779-a7ce-2c2f0… Contact Data: {"title" => "Manager, Busines…" at bounding box center [371, 147] width 203 height 22
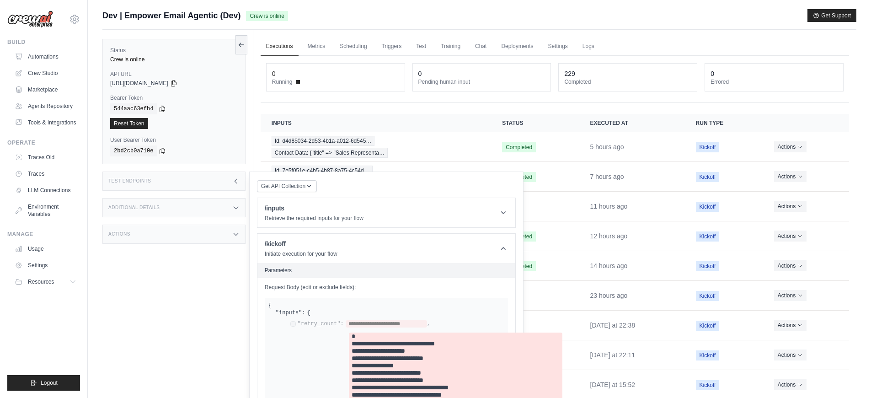
scroll to position [423, 0]
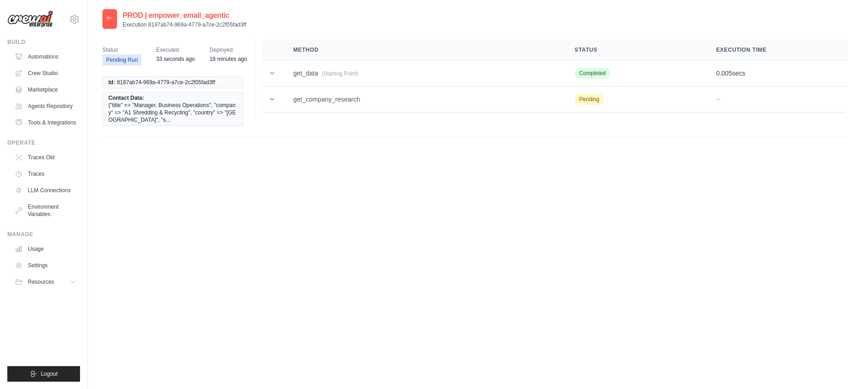
drag, startPoint x: 249, startPoint y: 25, endPoint x: 145, endPoint y: 28, distance: 103.4
click at [145, 28] on div "PROD | empower_email_agentic Execution 8187ab74-969a-4779-a7ce-2c2f05fad3ff" at bounding box center [474, 19] width 745 height 20
